Goal: Task Accomplishment & Management: Manage account settings

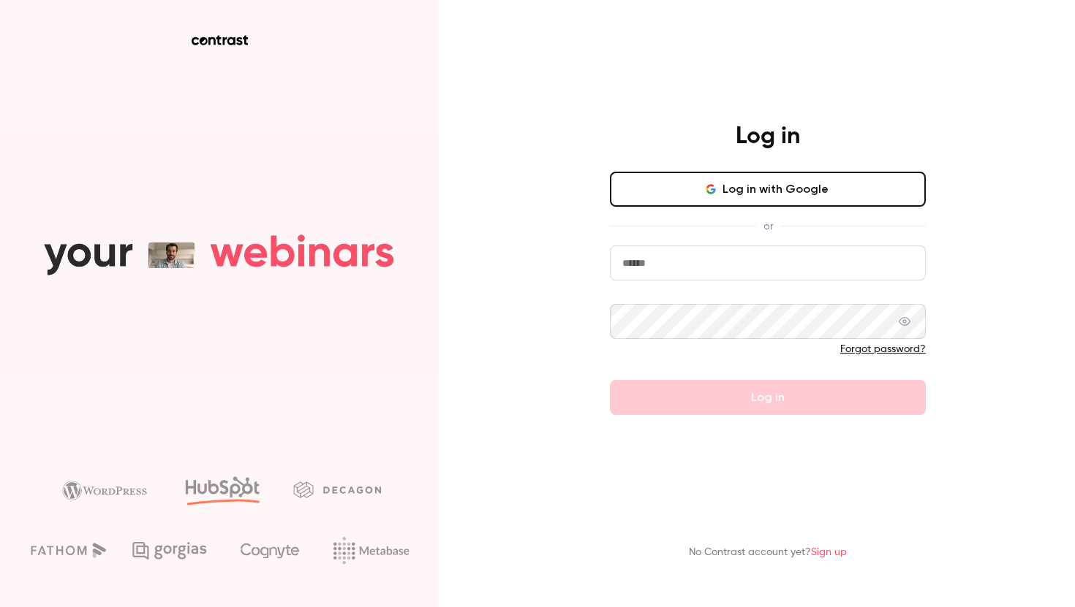
click at [686, 262] on input "email" at bounding box center [768, 263] width 316 height 35
click at [0, 607] on com-1password-button at bounding box center [0, 607] width 0 height 0
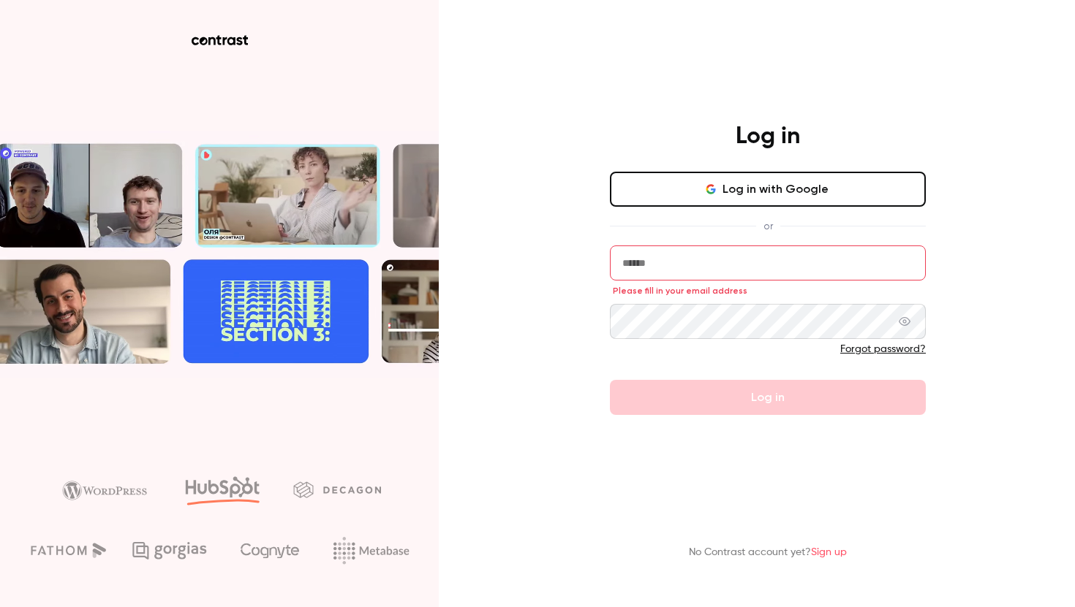
click at [664, 268] on input "email" at bounding box center [768, 263] width 316 height 35
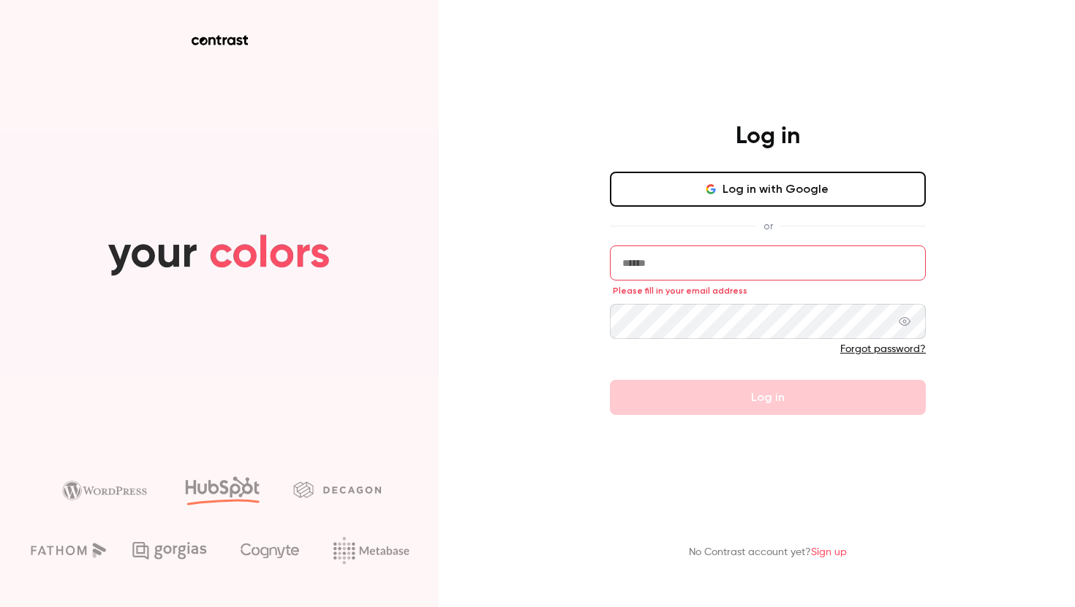
click at [757, 192] on button "Log in with Google" at bounding box center [768, 189] width 316 height 35
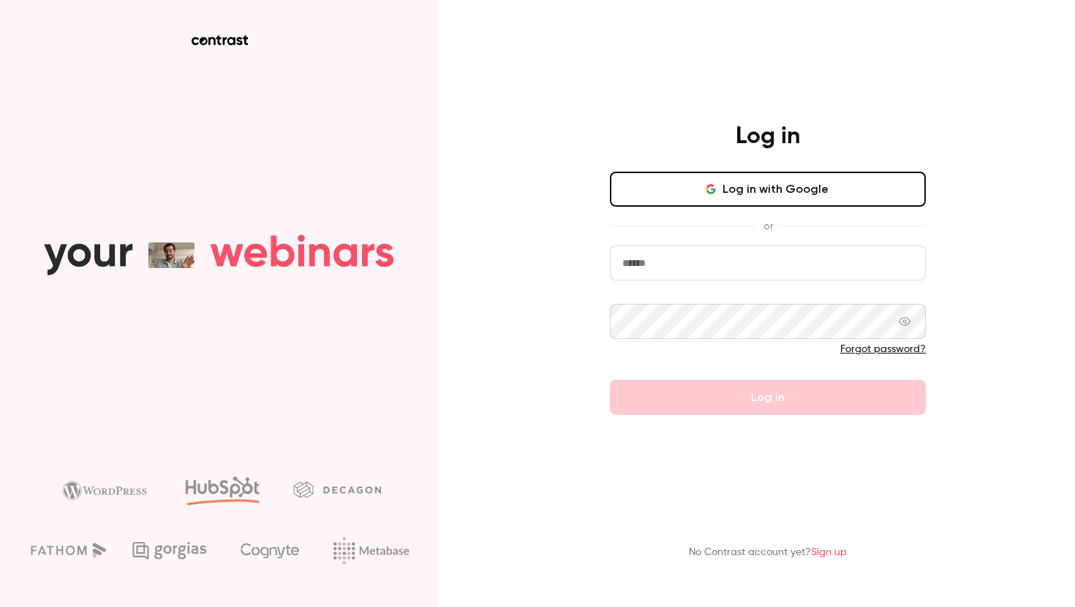
click at [696, 197] on button "Log in with Google" at bounding box center [768, 189] width 316 height 35
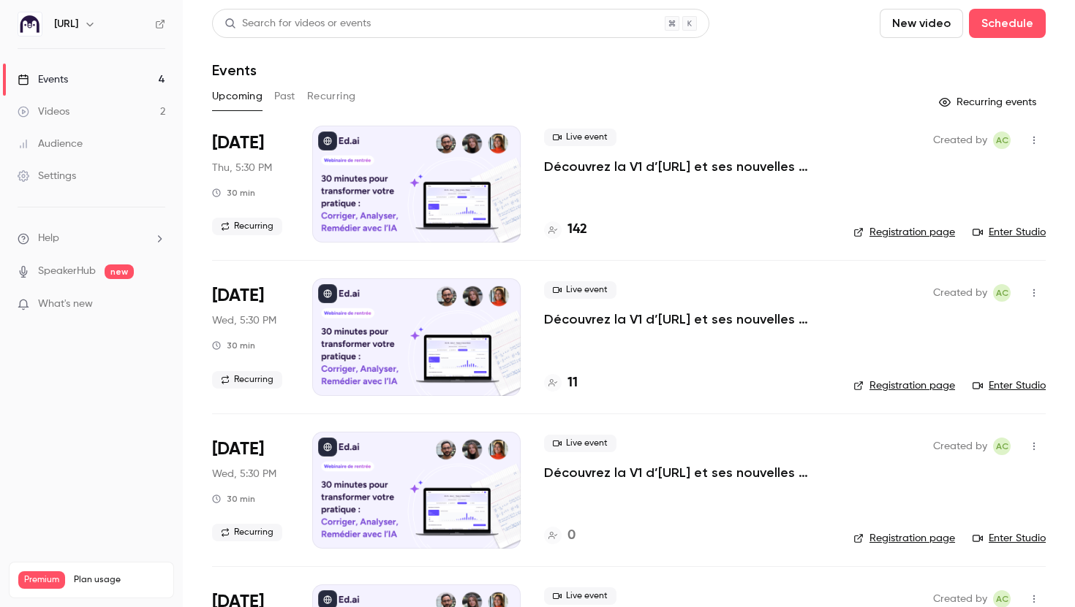
click at [652, 167] on p "Découvrez la V1 d’[URL] et ses nouvelles fonctionnalités !" at bounding box center [687, 167] width 286 height 18
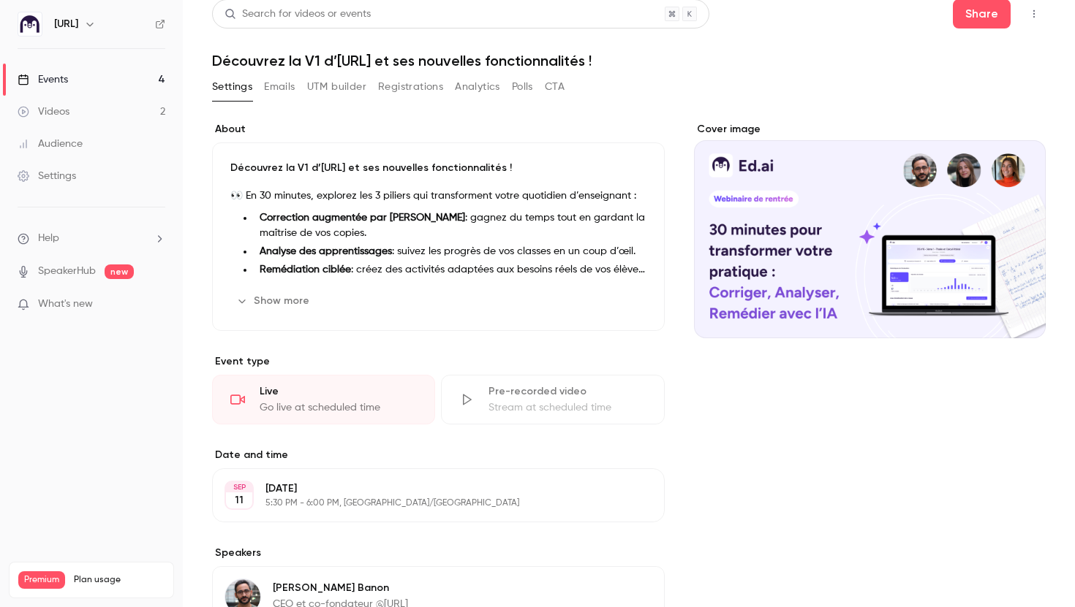
scroll to position [4, 0]
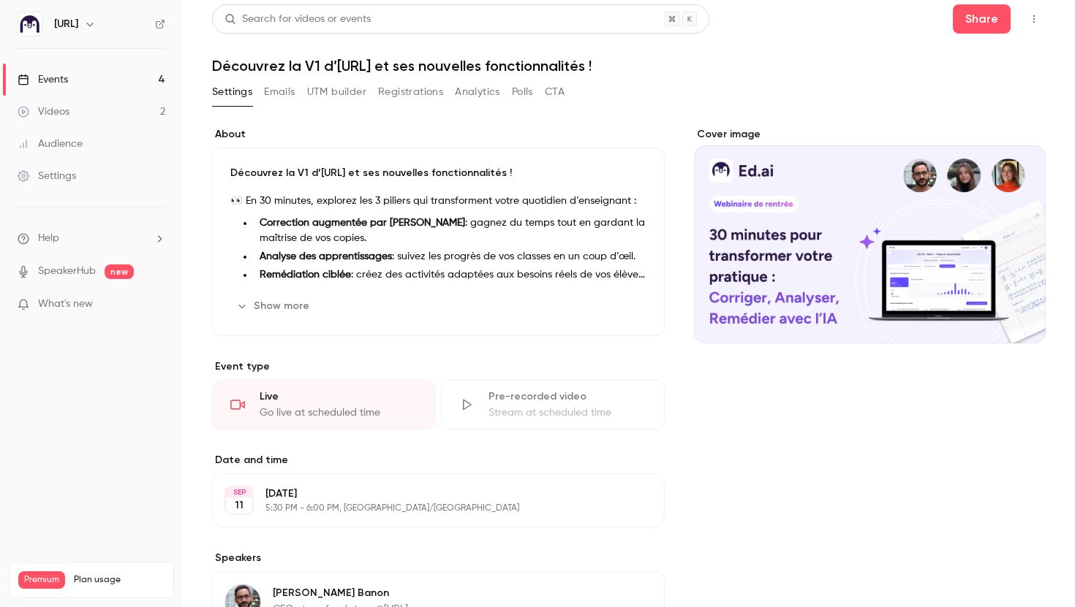
click at [285, 314] on button "Show more" at bounding box center [274, 306] width 88 height 23
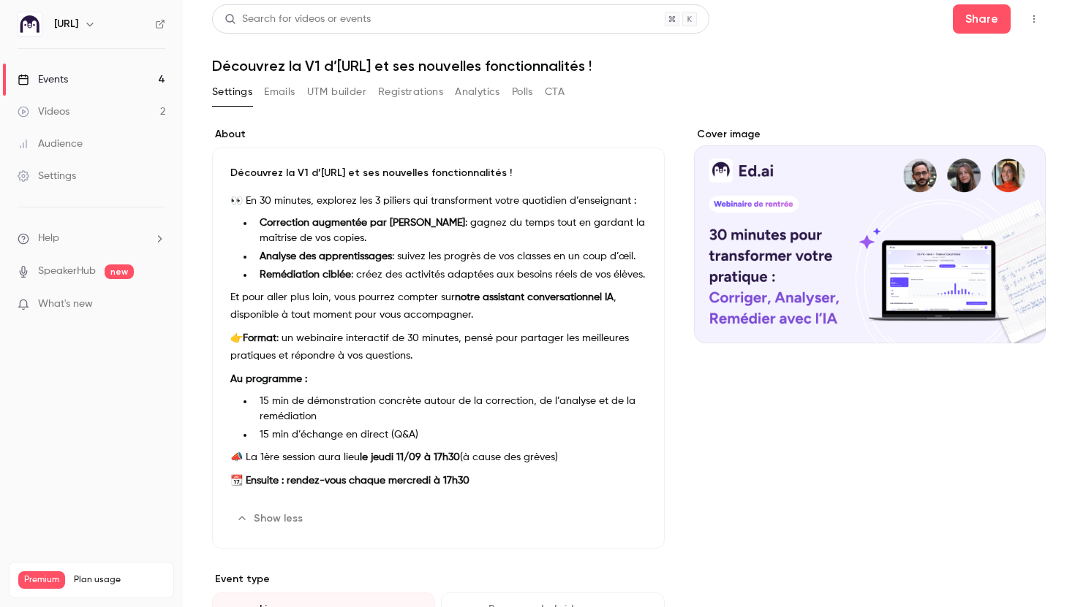
scroll to position [0, 0]
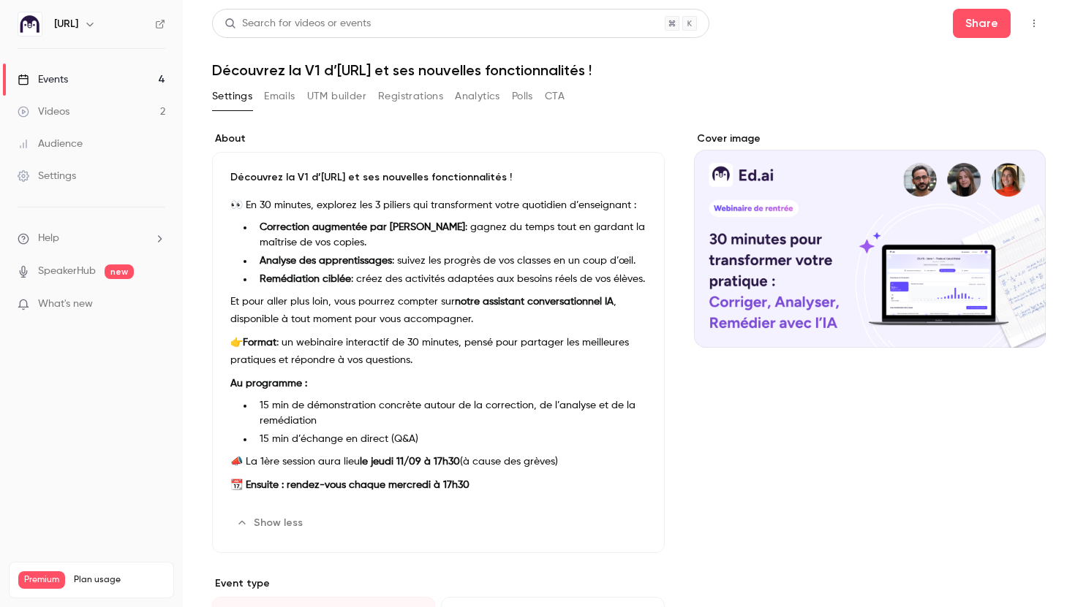
click at [419, 97] on button "Registrations" at bounding box center [410, 96] width 65 height 23
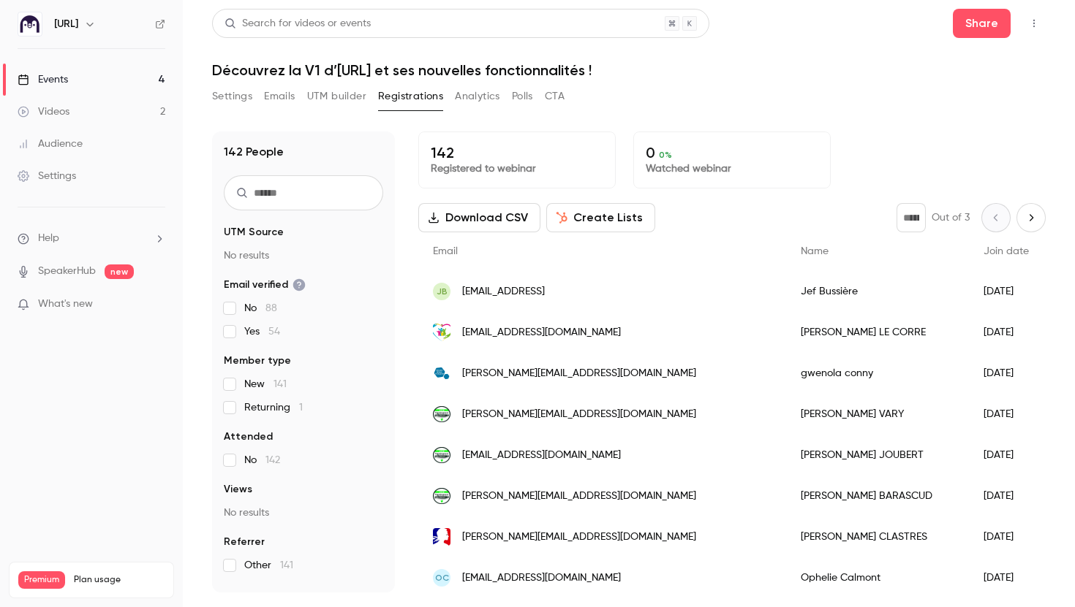
click at [337, 96] on button "UTM builder" at bounding box center [336, 96] width 59 height 23
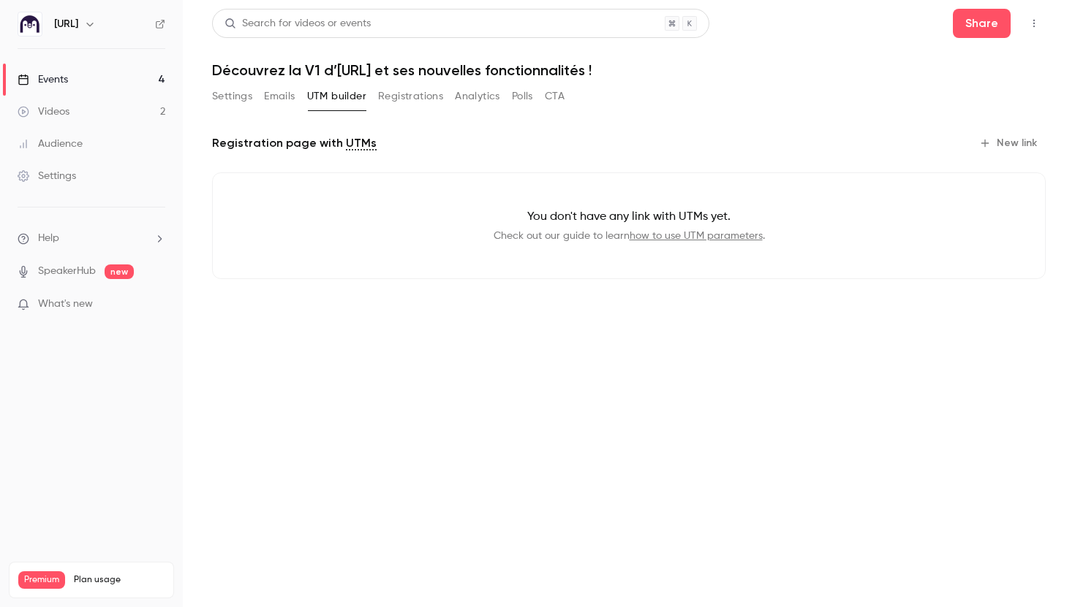
click at [269, 98] on button "Emails" at bounding box center [279, 96] width 31 height 23
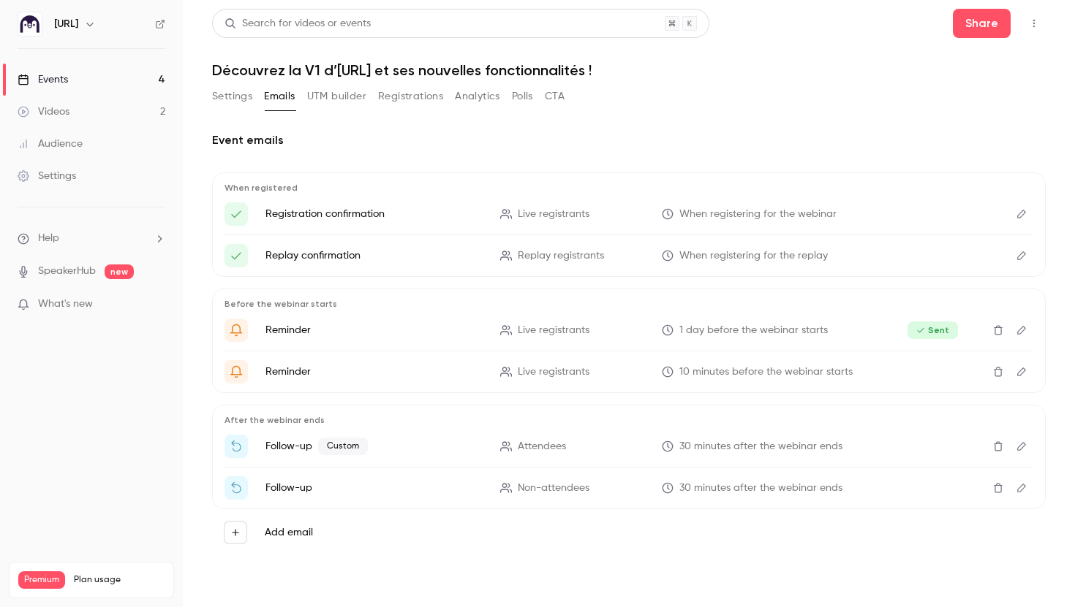
click at [234, 97] on button "Settings" at bounding box center [232, 96] width 40 height 23
